Goal: Task Accomplishment & Management: Use online tool/utility

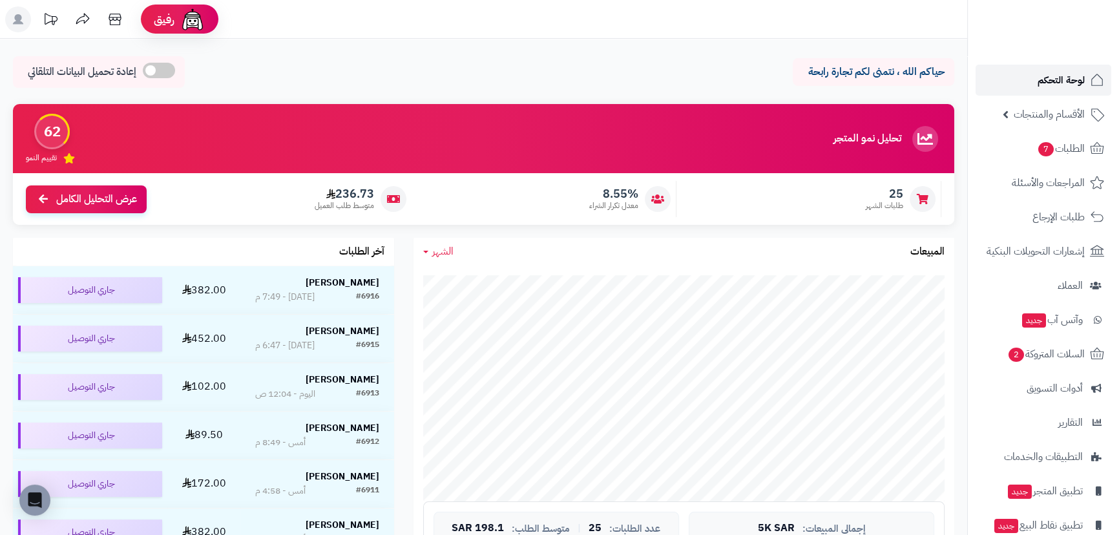
click at [1047, 78] on span "لوحة التحكم" at bounding box center [1061, 80] width 47 height 18
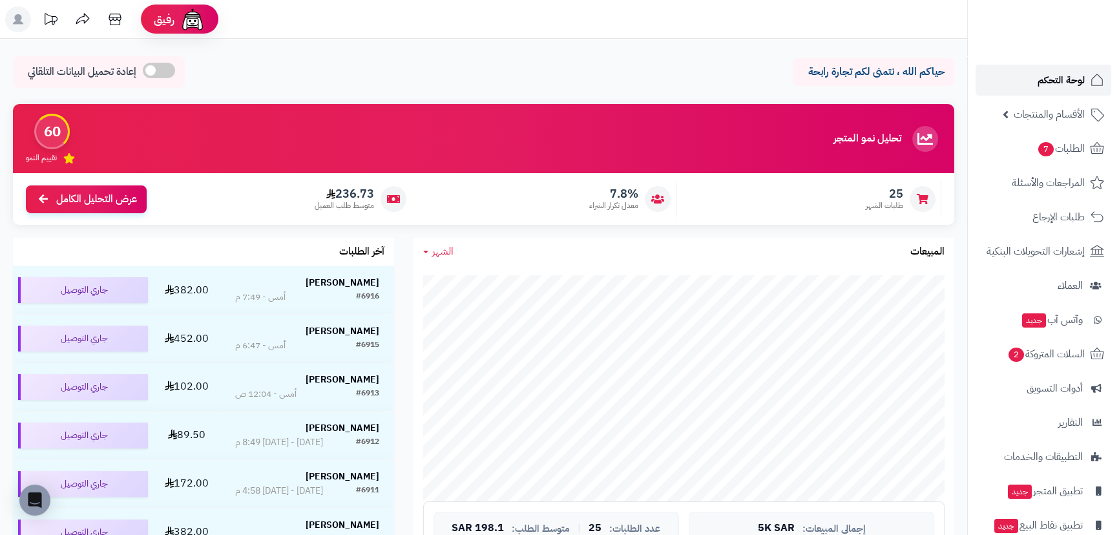
click at [1075, 78] on span "لوحة التحكم" at bounding box center [1061, 80] width 47 height 18
click at [1037, 72] on link "لوحة التحكم" at bounding box center [1044, 80] width 136 height 31
click at [1046, 350] on span "السلات المتروكة 2" at bounding box center [1046, 354] width 78 height 18
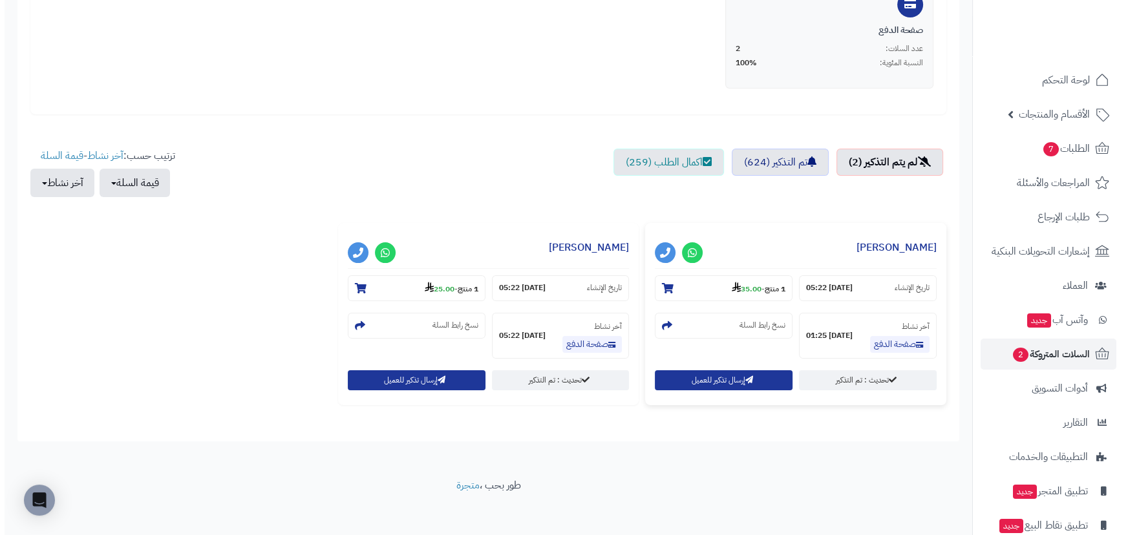
scroll to position [331, 0]
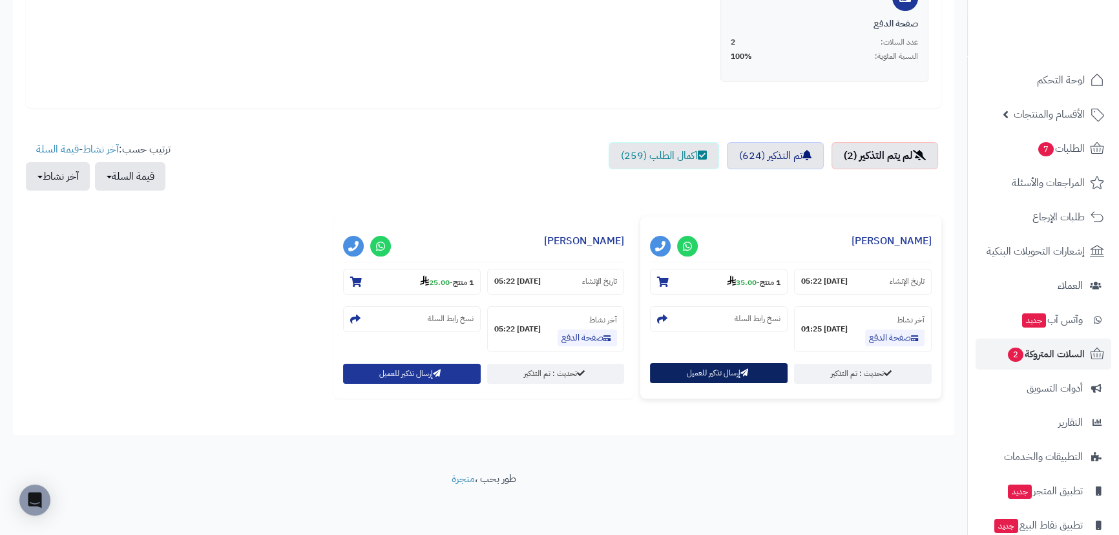
click at [710, 374] on button "إرسال تذكير للعميل" at bounding box center [719, 373] width 138 height 20
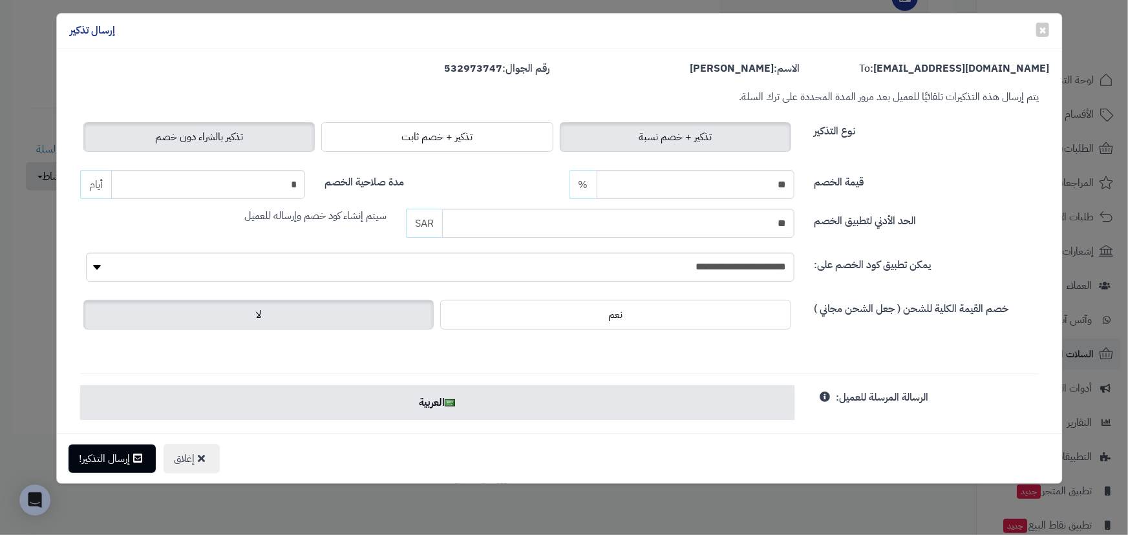
drag, startPoint x: 263, startPoint y: 128, endPoint x: 237, endPoint y: 239, distance: 114.3
click at [263, 129] on label "تذكير بالشراء دون خصم" at bounding box center [198, 137] width 231 height 30
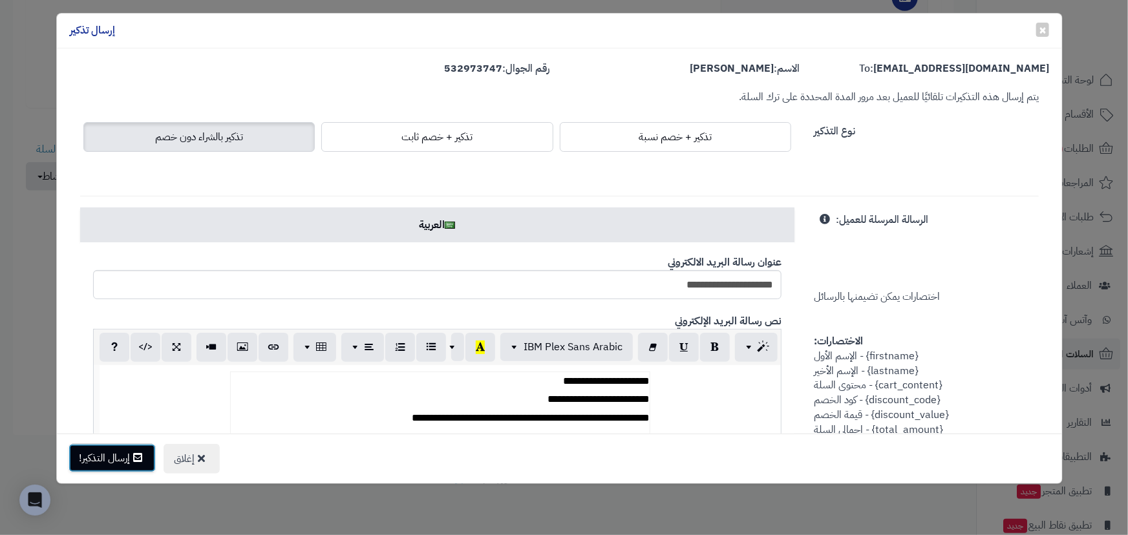
click at [129, 459] on button "إرسال التذكير!" at bounding box center [111, 458] width 87 height 28
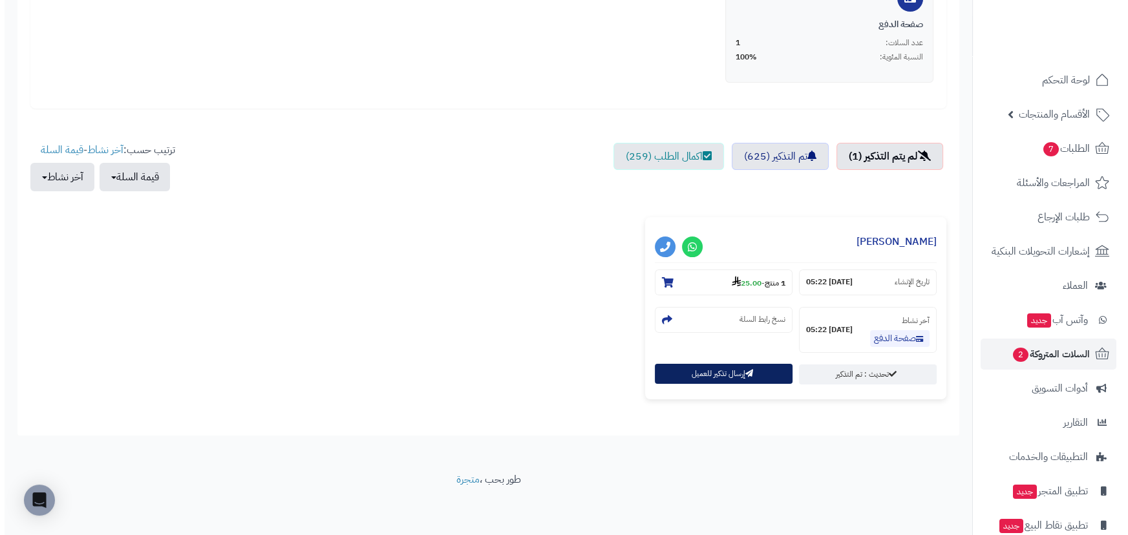
scroll to position [331, 0]
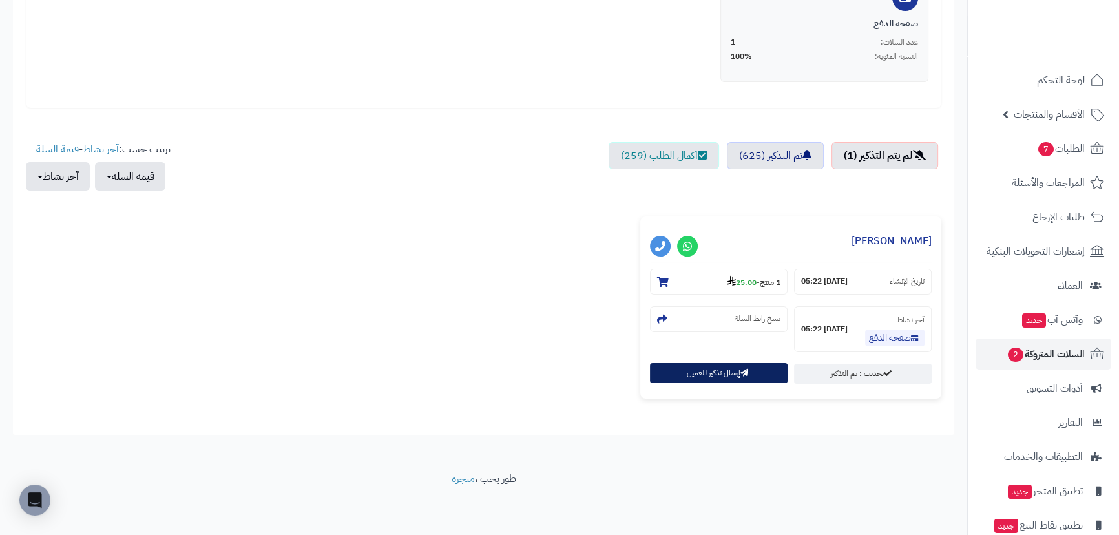
click at [717, 375] on button "إرسال تذكير للعميل" at bounding box center [719, 373] width 138 height 20
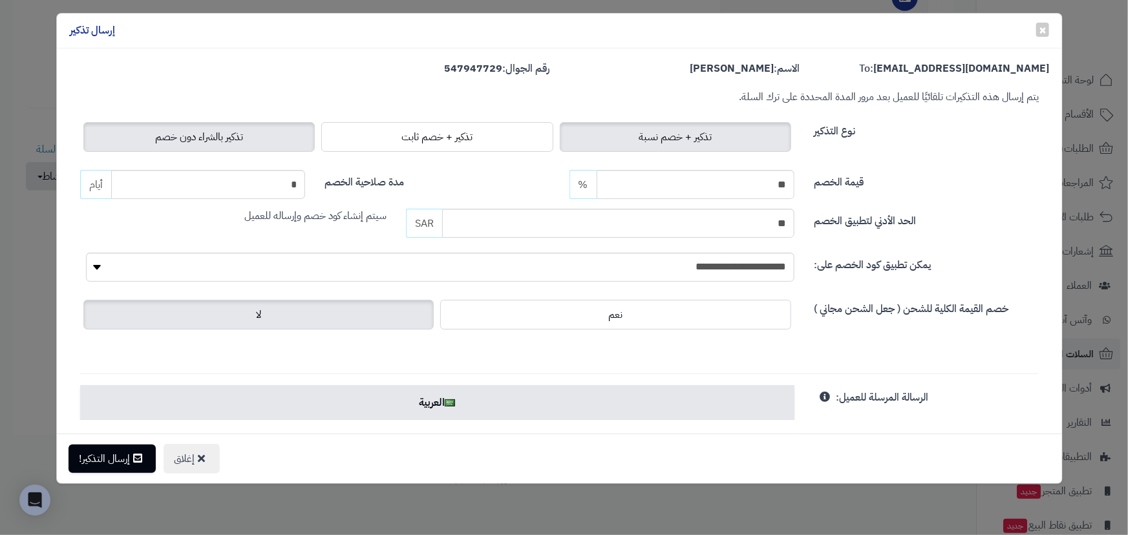
click at [220, 127] on label "تذكير بالشراء دون خصم" at bounding box center [198, 137] width 231 height 30
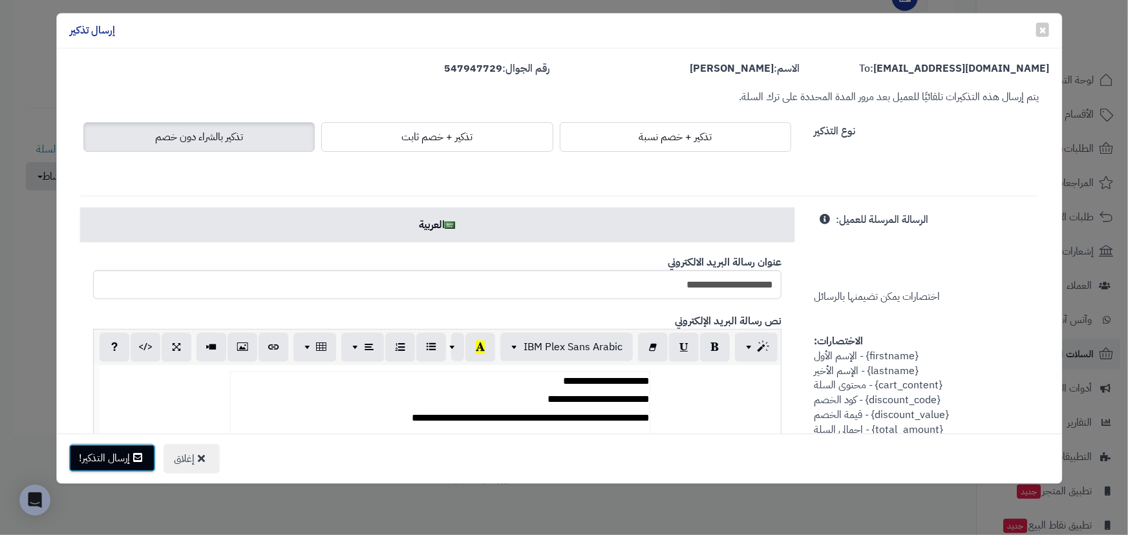
click at [128, 453] on button "إرسال التذكير!" at bounding box center [111, 458] width 87 height 28
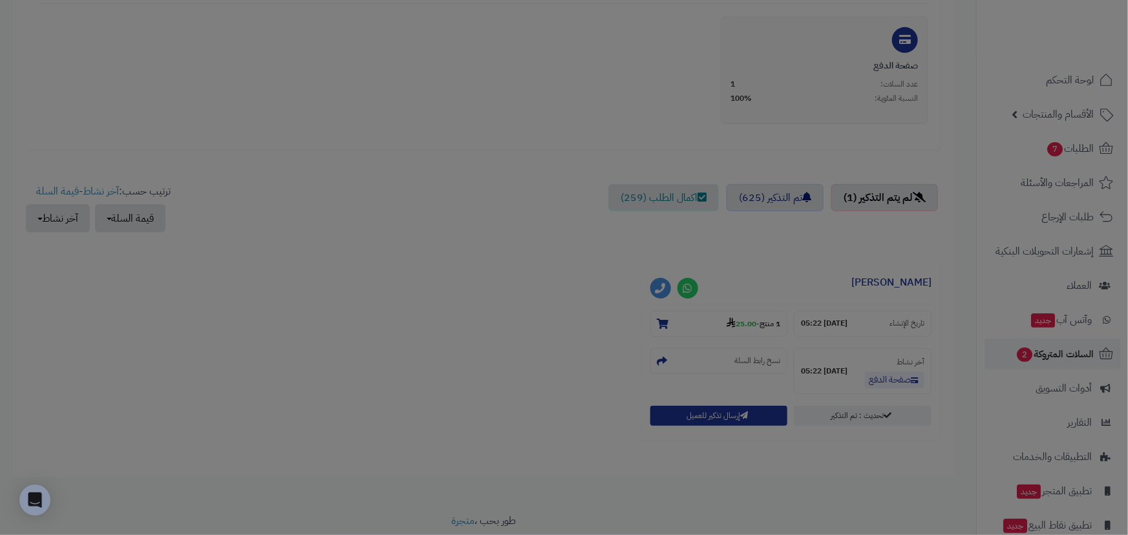
scroll to position [373, 0]
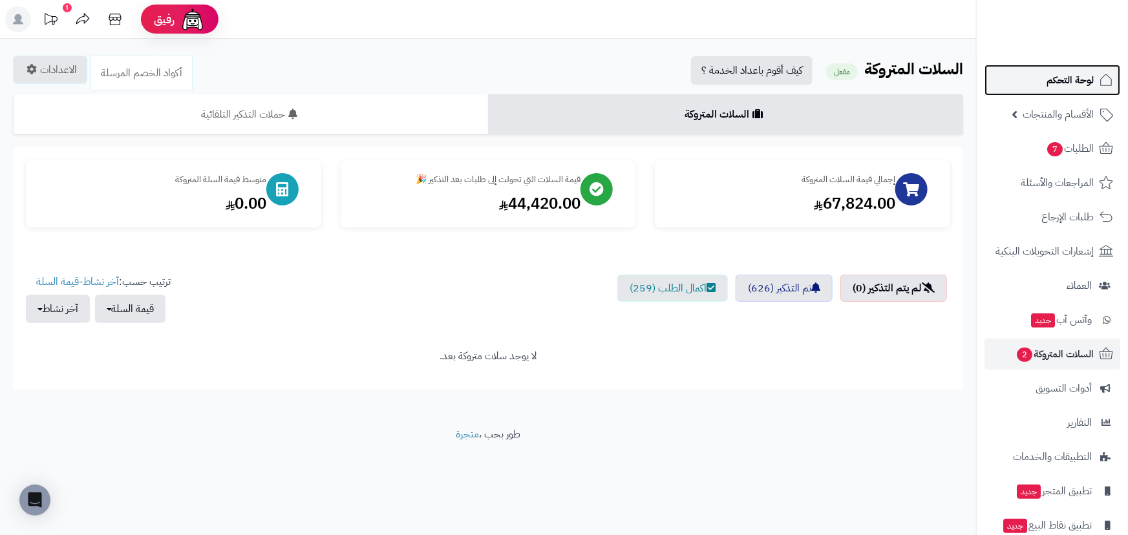
click at [1082, 70] on link "لوحة التحكم" at bounding box center [1052, 80] width 136 height 31
